Goal: Task Accomplishment & Management: Use online tool/utility

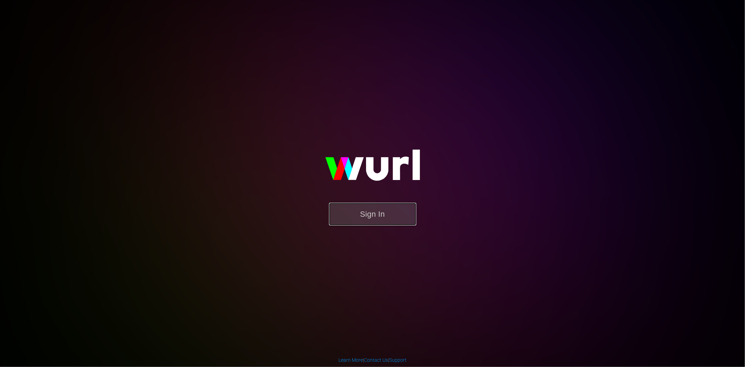
click at [374, 213] on button "Sign In" at bounding box center [372, 214] width 87 height 23
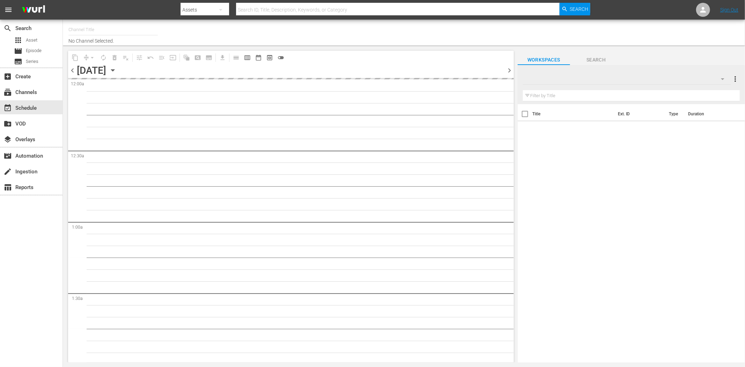
type input "Outlaw (1744)"
